Goal: Transaction & Acquisition: Purchase product/service

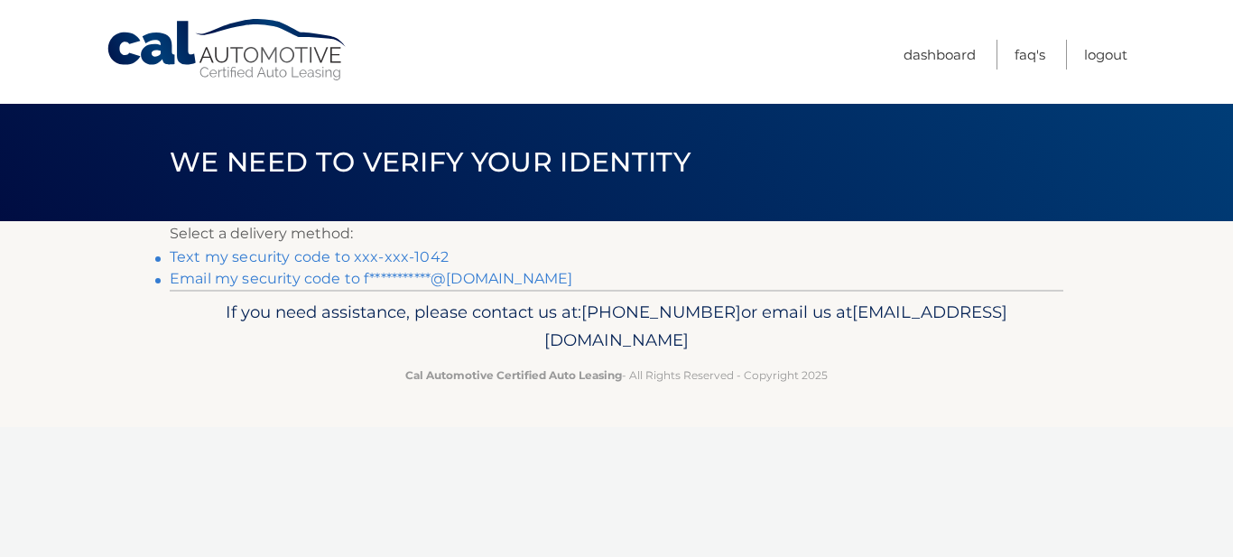
click at [350, 265] on link "Text my security code to xxx-xxx-1042" at bounding box center [309, 256] width 279 height 17
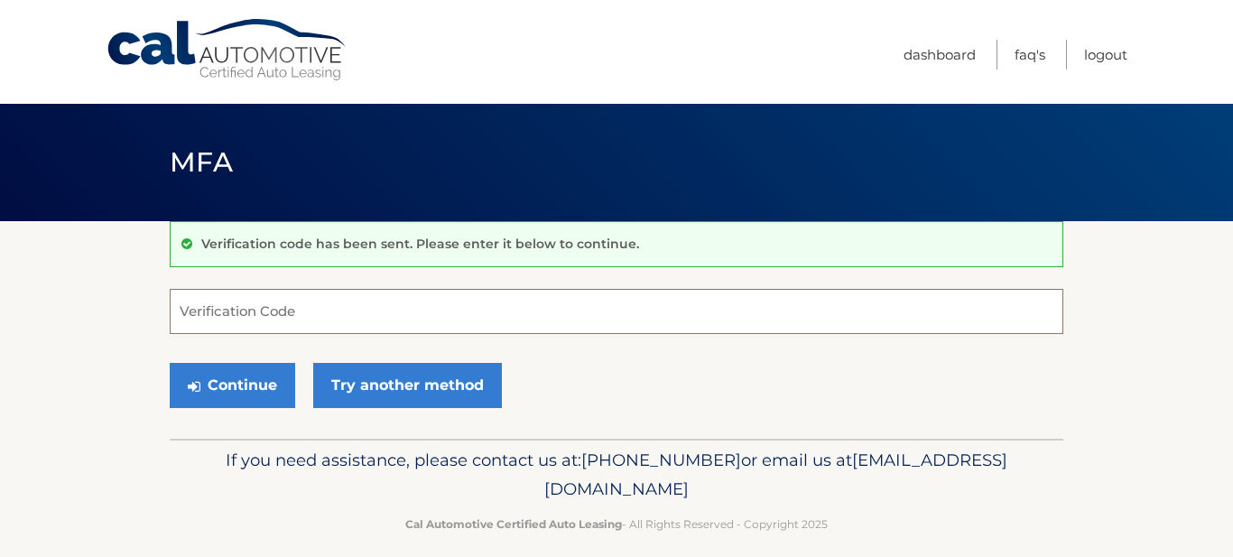
click at [285, 334] on input "Verification Code" at bounding box center [617, 311] width 894 height 45
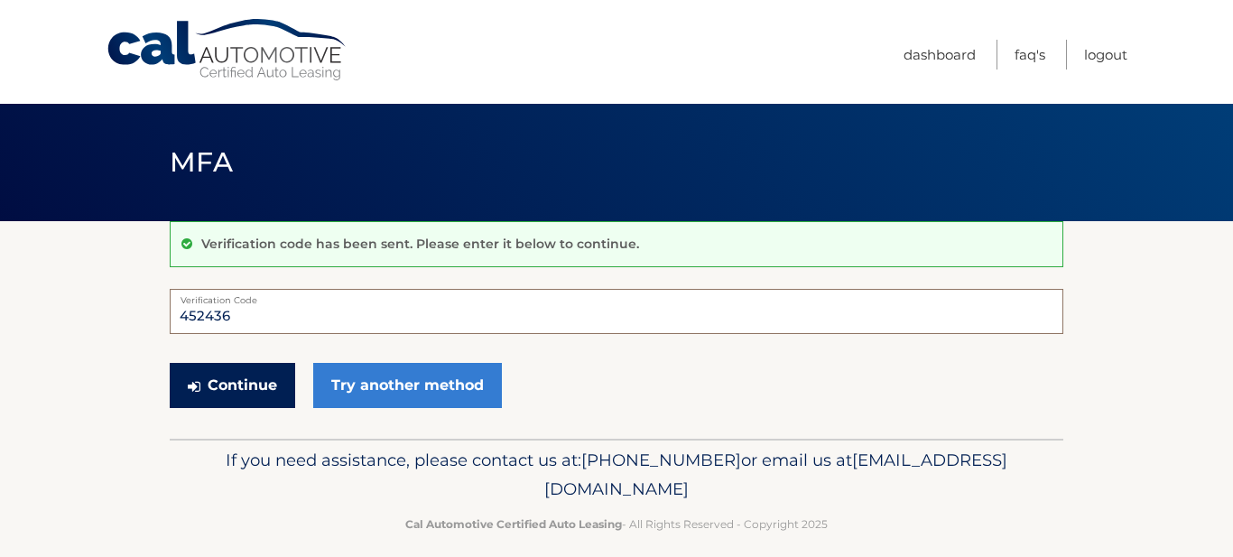
type input "452436"
click at [246, 408] on button "Continue" at bounding box center [233, 385] width 126 height 45
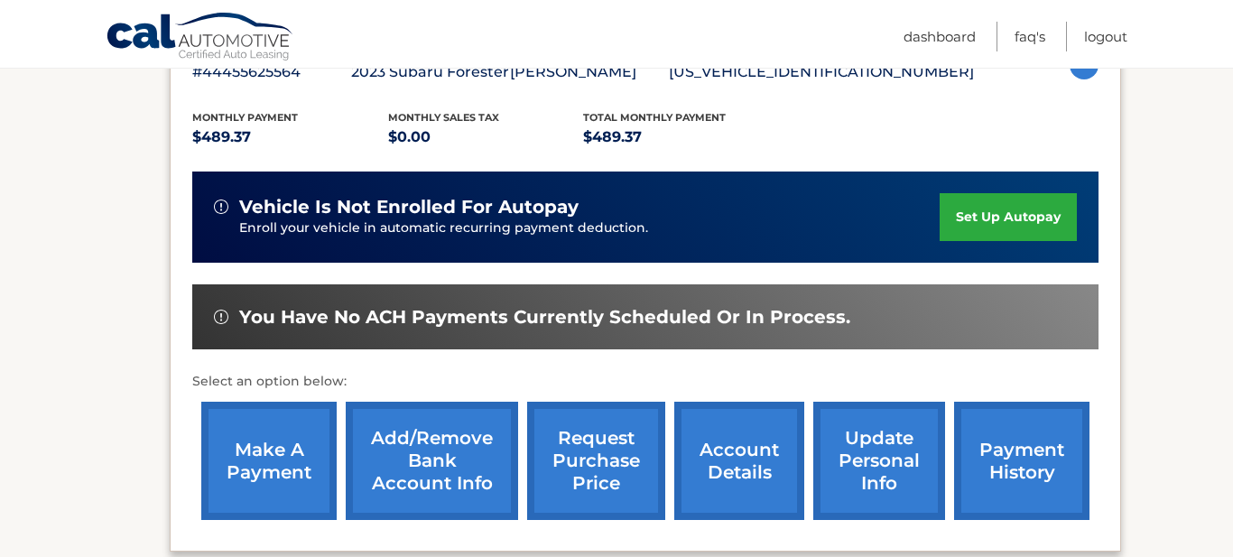
scroll to position [547, 0]
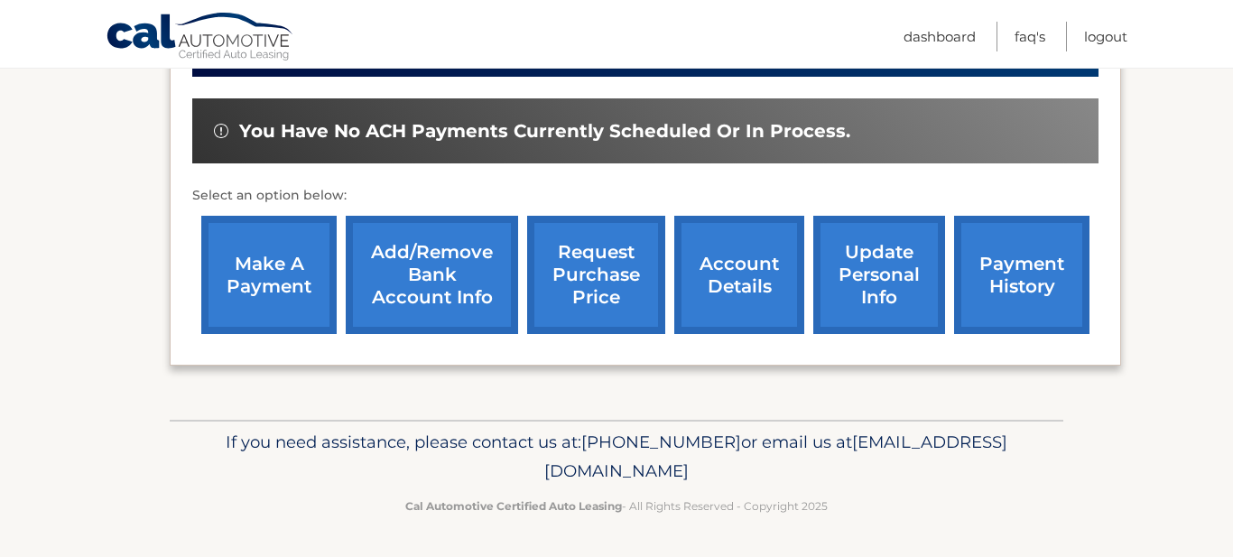
click at [243, 275] on link "make a payment" at bounding box center [268, 275] width 135 height 118
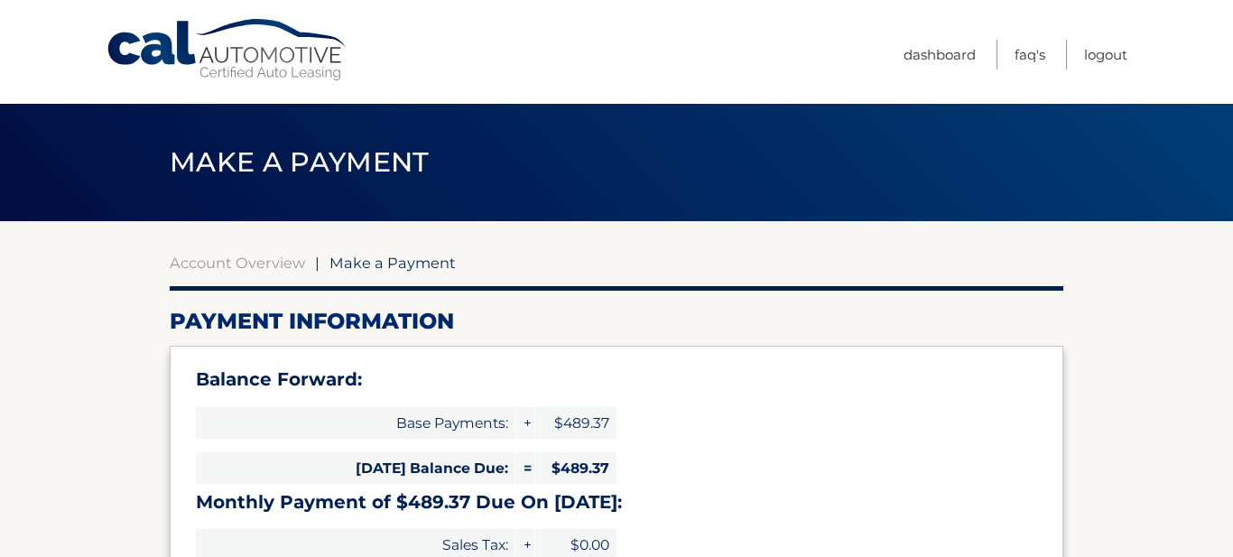
select select "ZTM0MGRiNjYtYTUyYy00NjE3LWFiNzctZTlkZTgxMWU1NmNk"
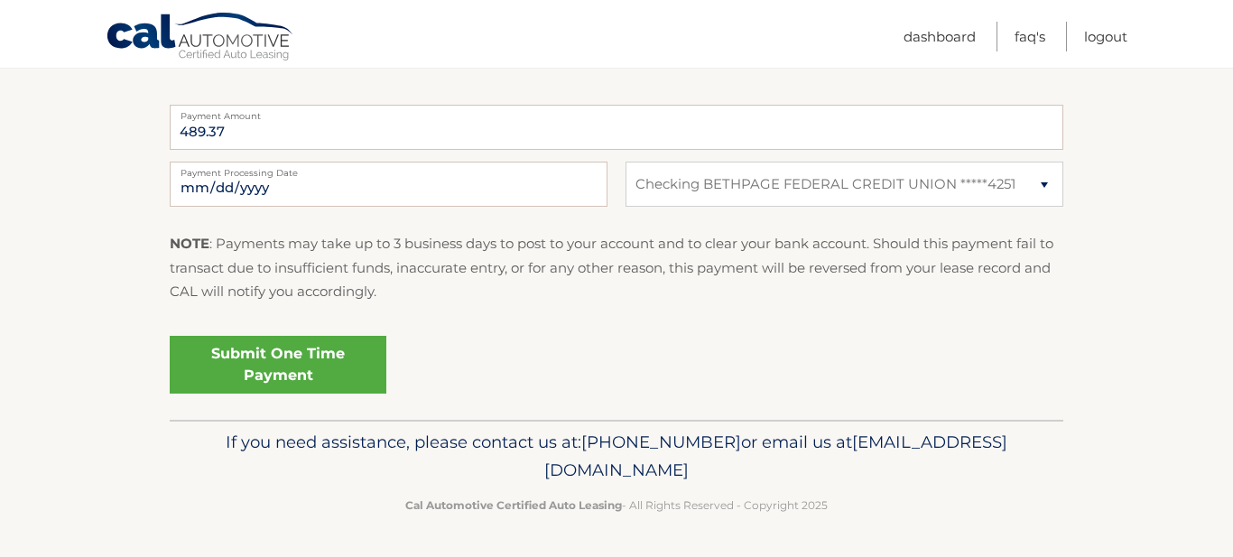
scroll to position [870, 0]
click at [381, 394] on link "Submit One Time Payment" at bounding box center [278, 365] width 217 height 58
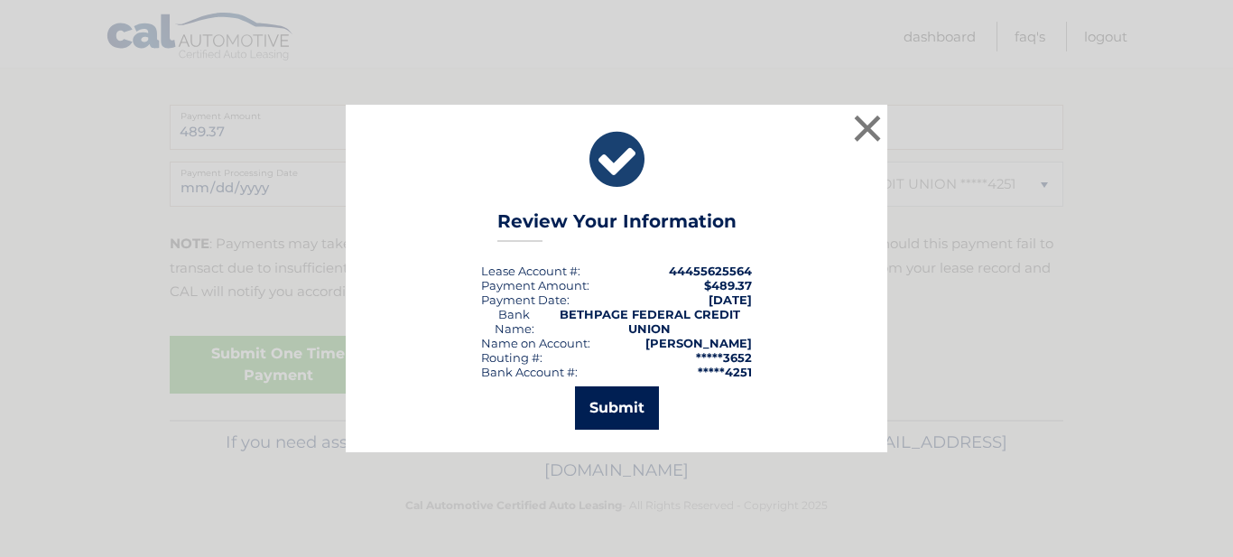
click at [617, 420] on button "Submit" at bounding box center [617, 407] width 84 height 43
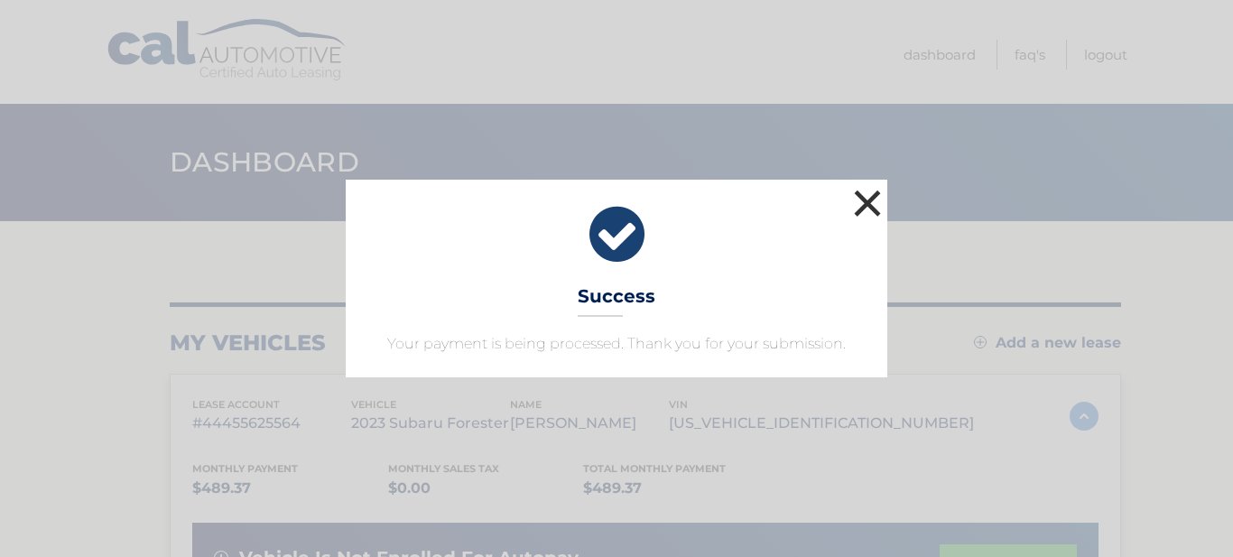
click at [866, 185] on button "×" at bounding box center [868, 203] width 36 height 36
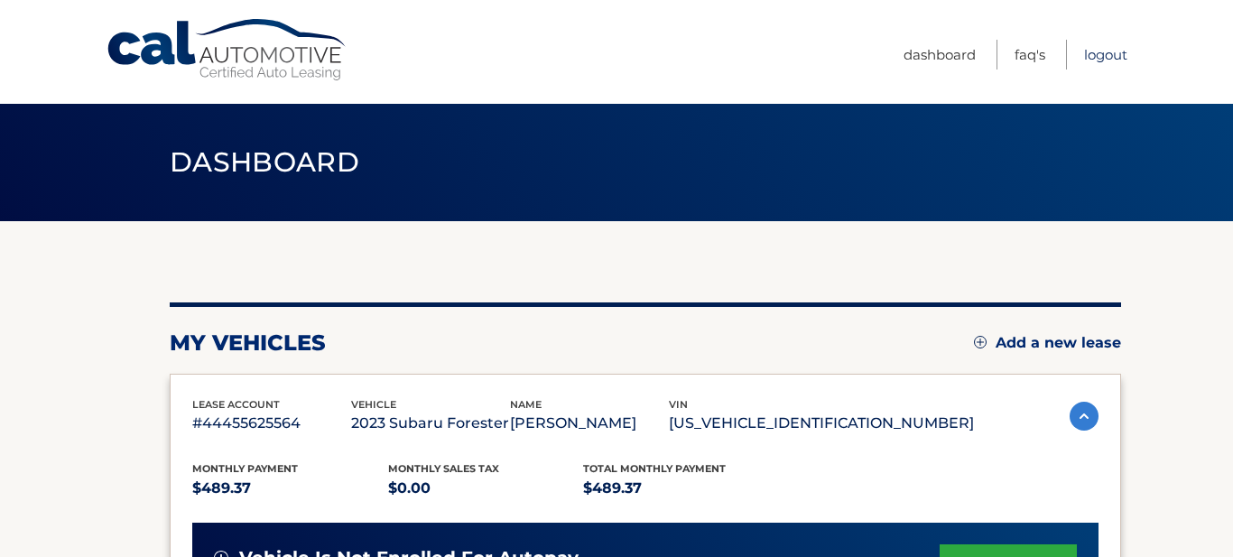
click at [1084, 59] on link "Logout" at bounding box center [1105, 55] width 43 height 30
